Goal: Information Seeking & Learning: Learn about a topic

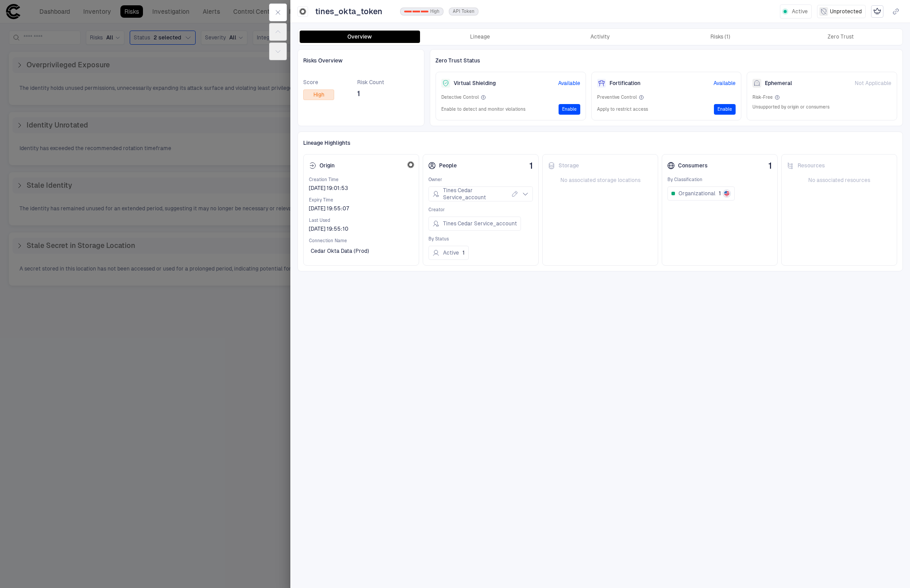
click at [543, 304] on div "Risks Overview Score High Risk Count 1 Zero Trust Status Virtual Shielding Avai…" at bounding box center [599, 315] width 605 height 533
click at [744, 37] on button "Risks (1)" at bounding box center [720, 37] width 120 height 12
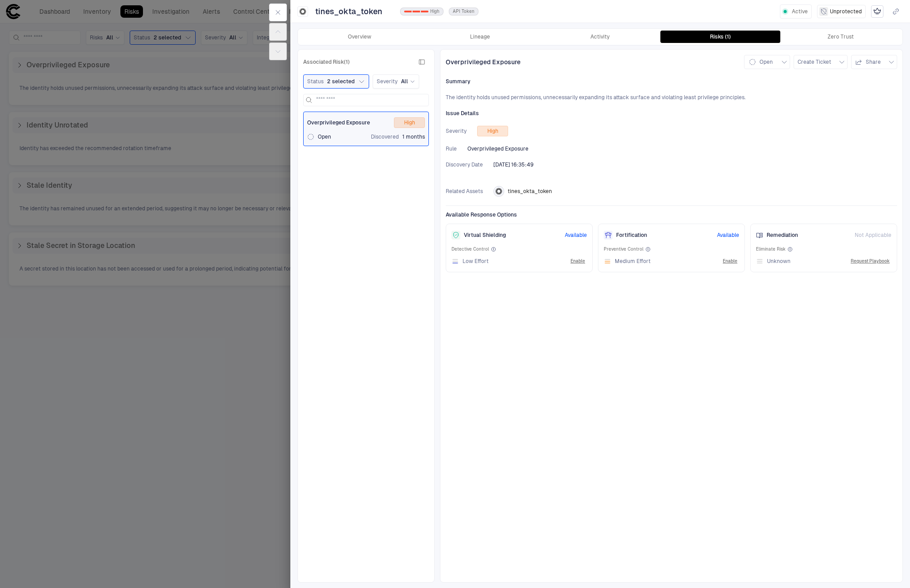
click at [464, 311] on div "Overprivileged Exposure Open Create Ticket Share Summary The identity holds unu…" at bounding box center [671, 315] width 463 height 533
click at [642, 404] on div "Overprivileged Exposure Open Create Ticket Share Summary The identity holds unu…" at bounding box center [671, 315] width 463 height 533
click at [434, 11] on span "High" at bounding box center [434, 11] width 9 height 6
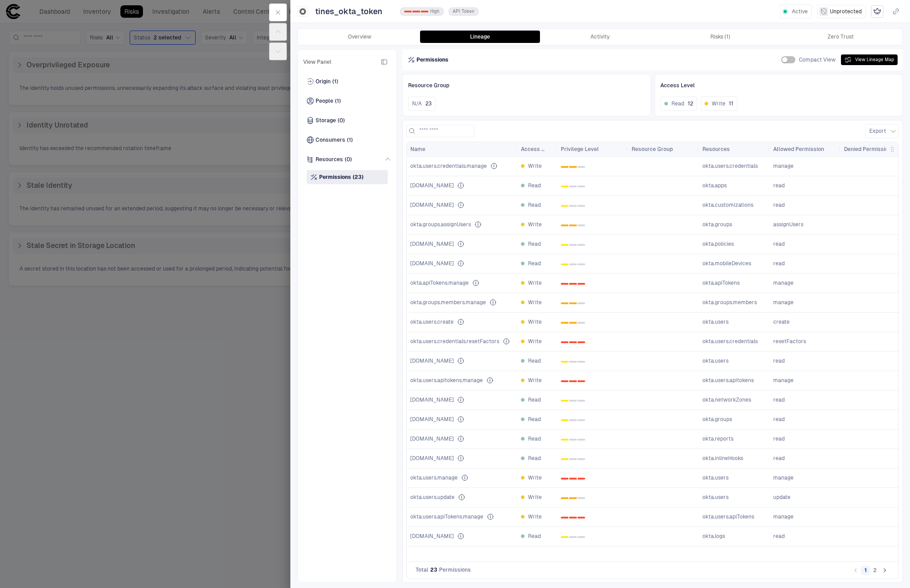
click at [576, 276] on span "0 1 2" at bounding box center [593, 283] width 64 height 18
click at [601, 39] on button "Activity" at bounding box center [600, 37] width 120 height 12
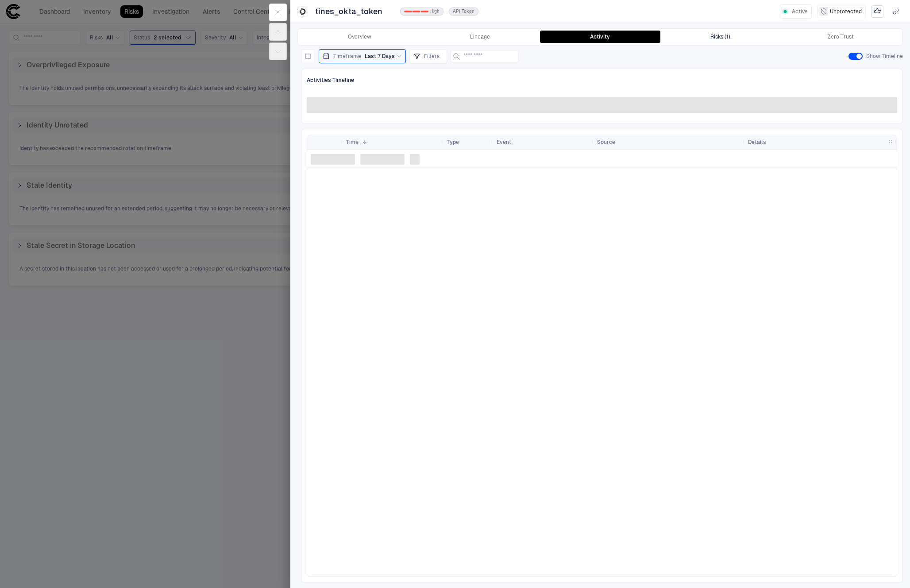
click at [722, 37] on div "Risks (1)" at bounding box center [720, 36] width 20 height 7
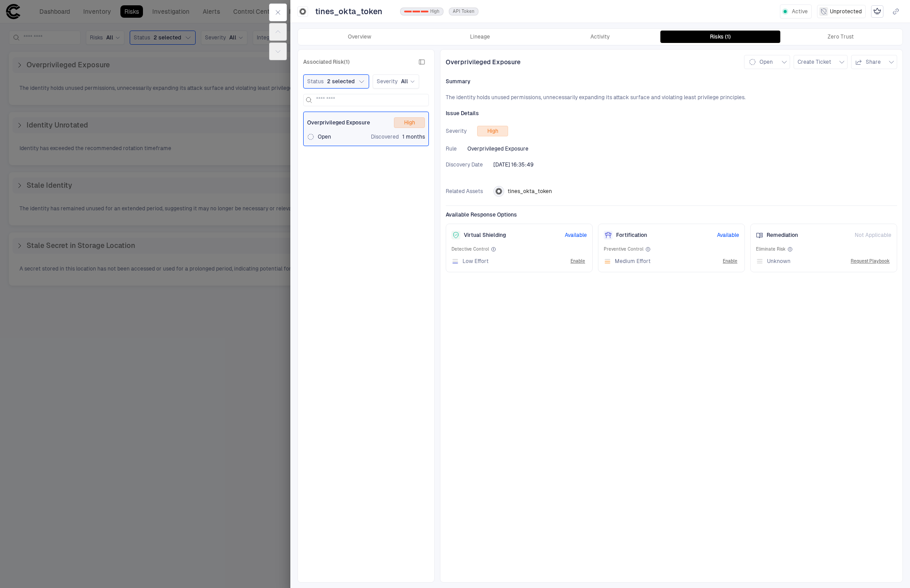
click at [180, 383] on div at bounding box center [455, 294] width 910 height 588
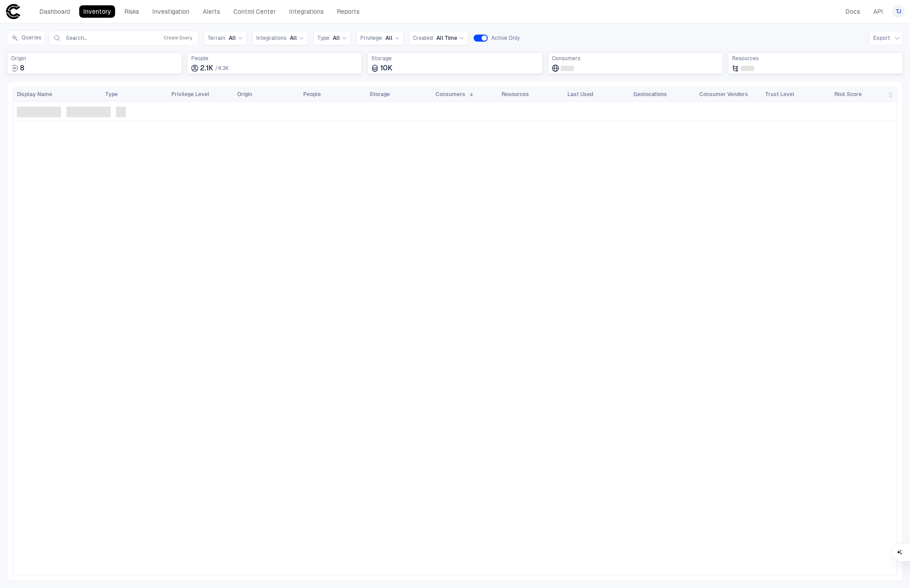
click at [119, 12] on div "Dashboard Inventory Risks Investigation Alerts Control Center Integrations Repo…" at bounding box center [199, 11] width 328 height 12
click at [120, 12] on link "Risks" at bounding box center [131, 11] width 23 height 12
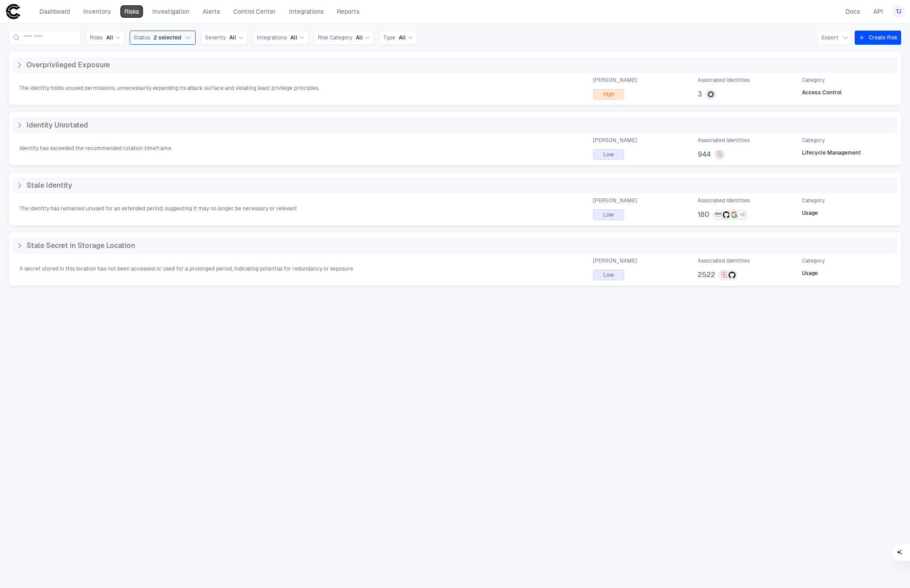
click at [121, 12] on link "Risks" at bounding box center [131, 11] width 23 height 12
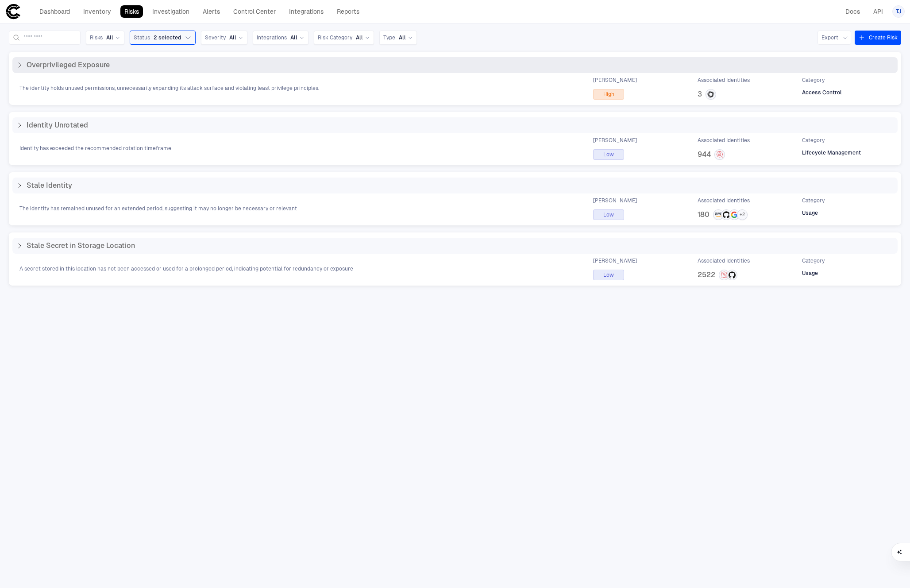
click at [345, 94] on div "The identity holds unused permissions, unnecessarily expanding its attack surfa…" at bounding box center [454, 88] width 885 height 23
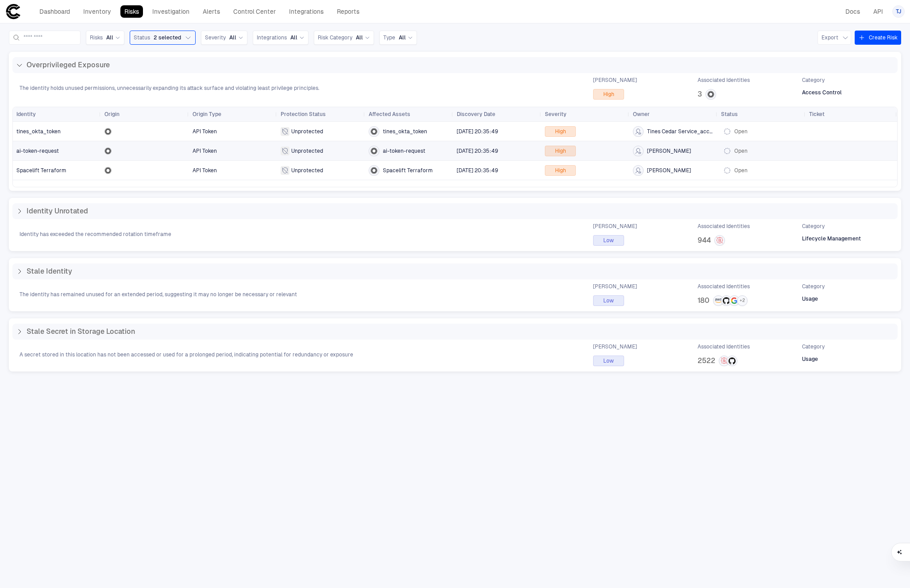
click at [234, 156] on span "API Token" at bounding box center [232, 151] width 81 height 18
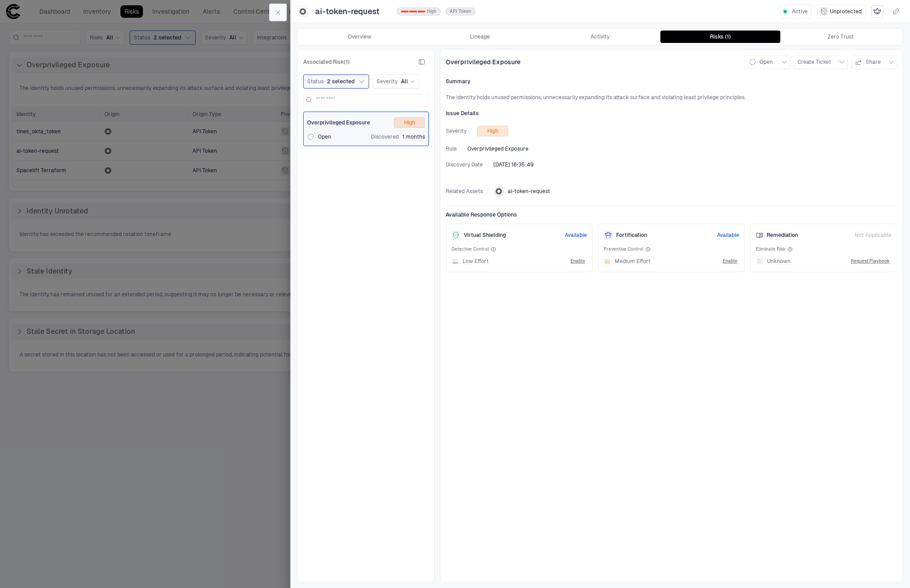
click at [279, 11] on icon "button" at bounding box center [277, 12] width 7 height 7
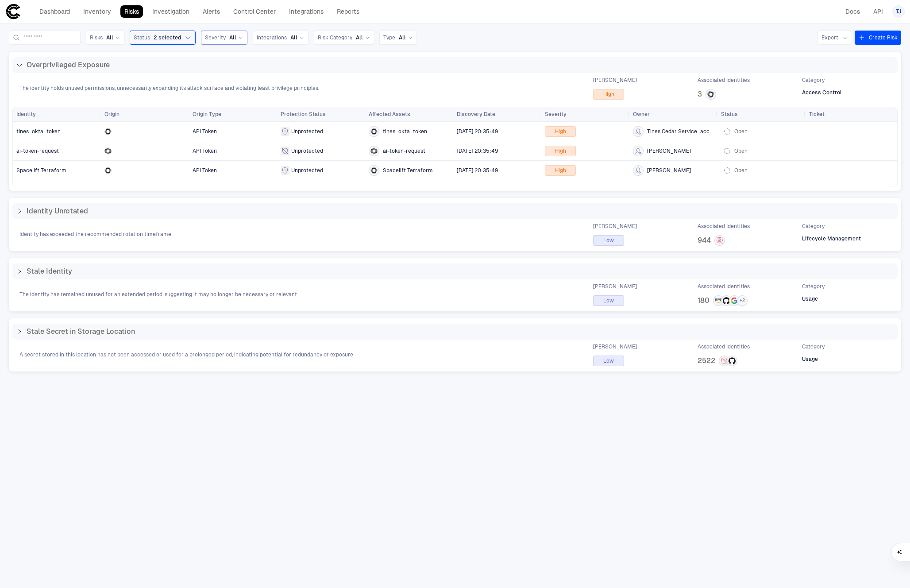
click at [236, 33] on div "Severity All" at bounding box center [224, 38] width 38 height 10
click at [240, 417] on div "Overprivileged Exposure The identity holds unused permissions, unnecessarily ex…" at bounding box center [455, 313] width 892 height 522
click at [150, 168] on div at bounding box center [144, 170] width 81 height 7
